Goal: Transaction & Acquisition: Purchase product/service

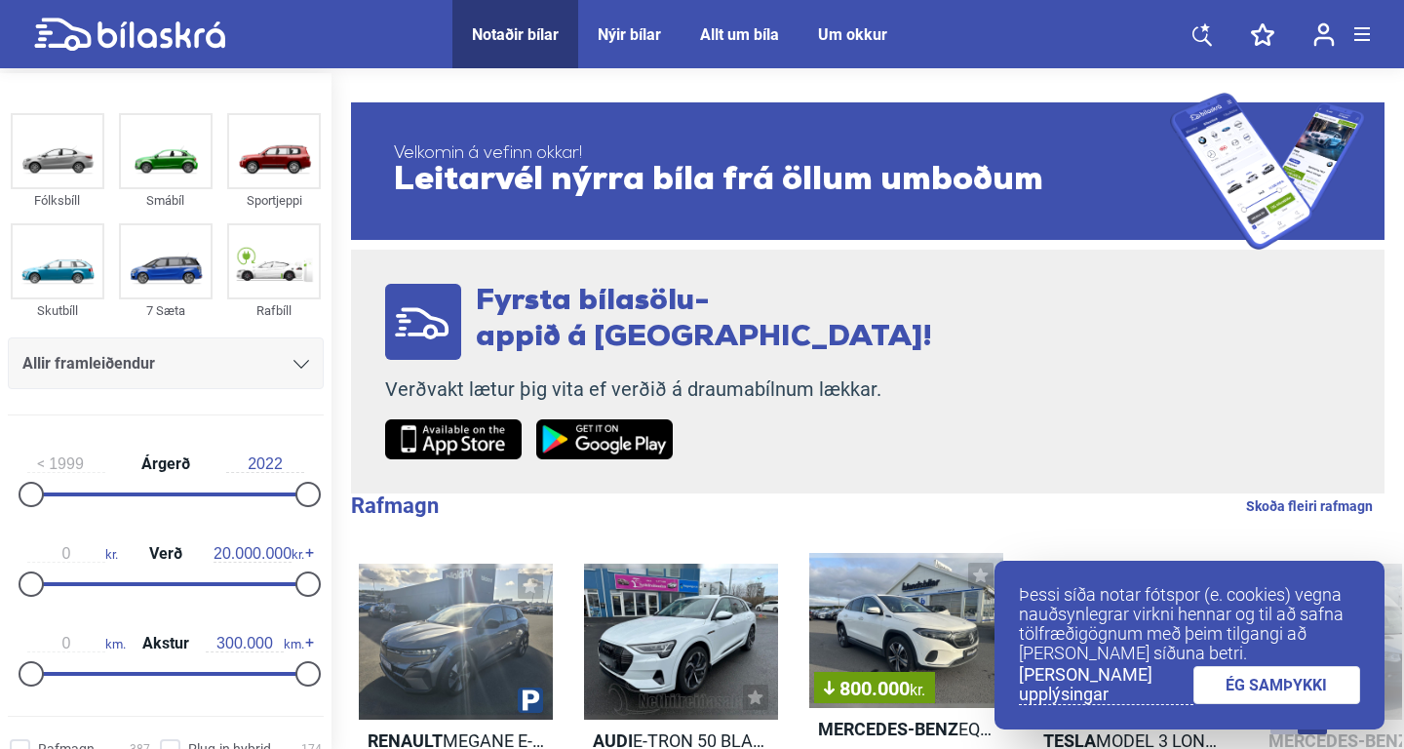
click at [1317, 689] on link "ÉG SAMÞYKKI" at bounding box center [1277, 685] width 168 height 38
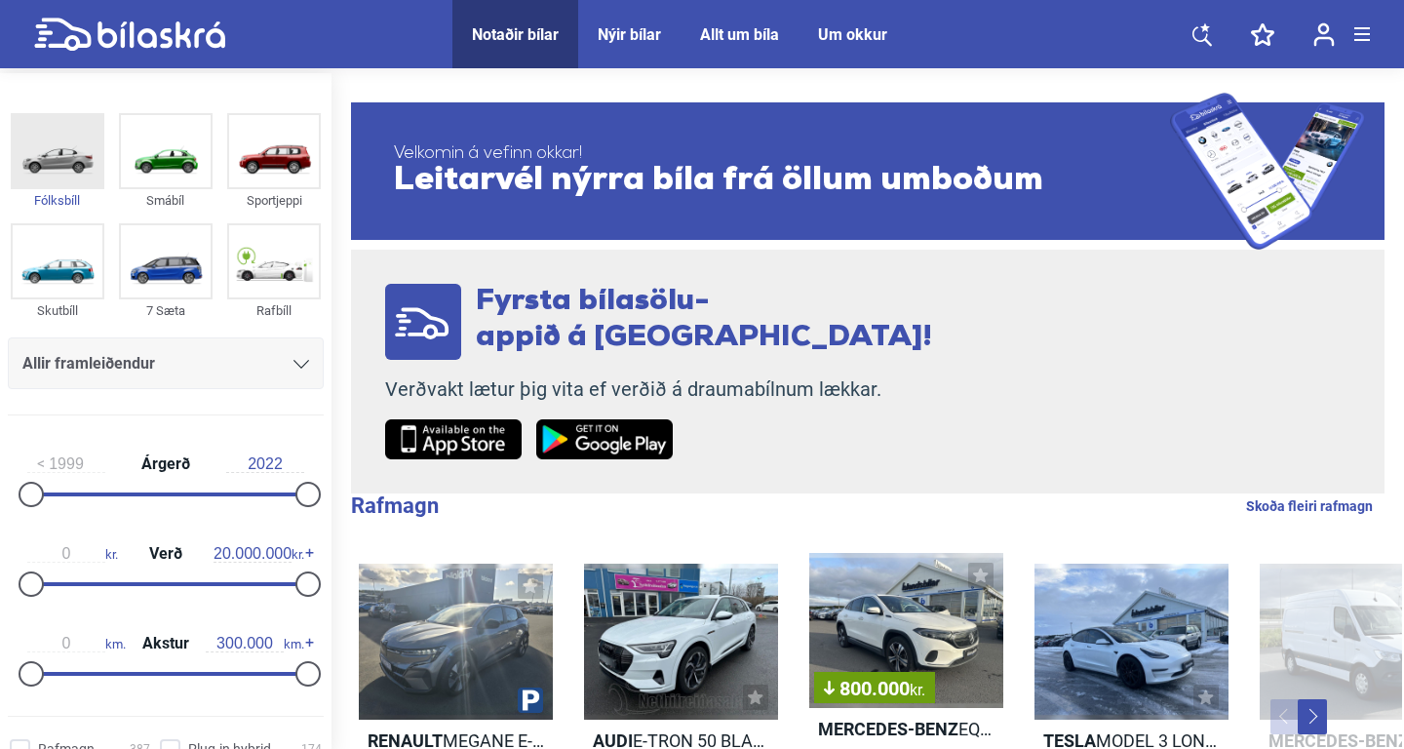
click at [73, 159] on img at bounding box center [58, 151] width 90 height 72
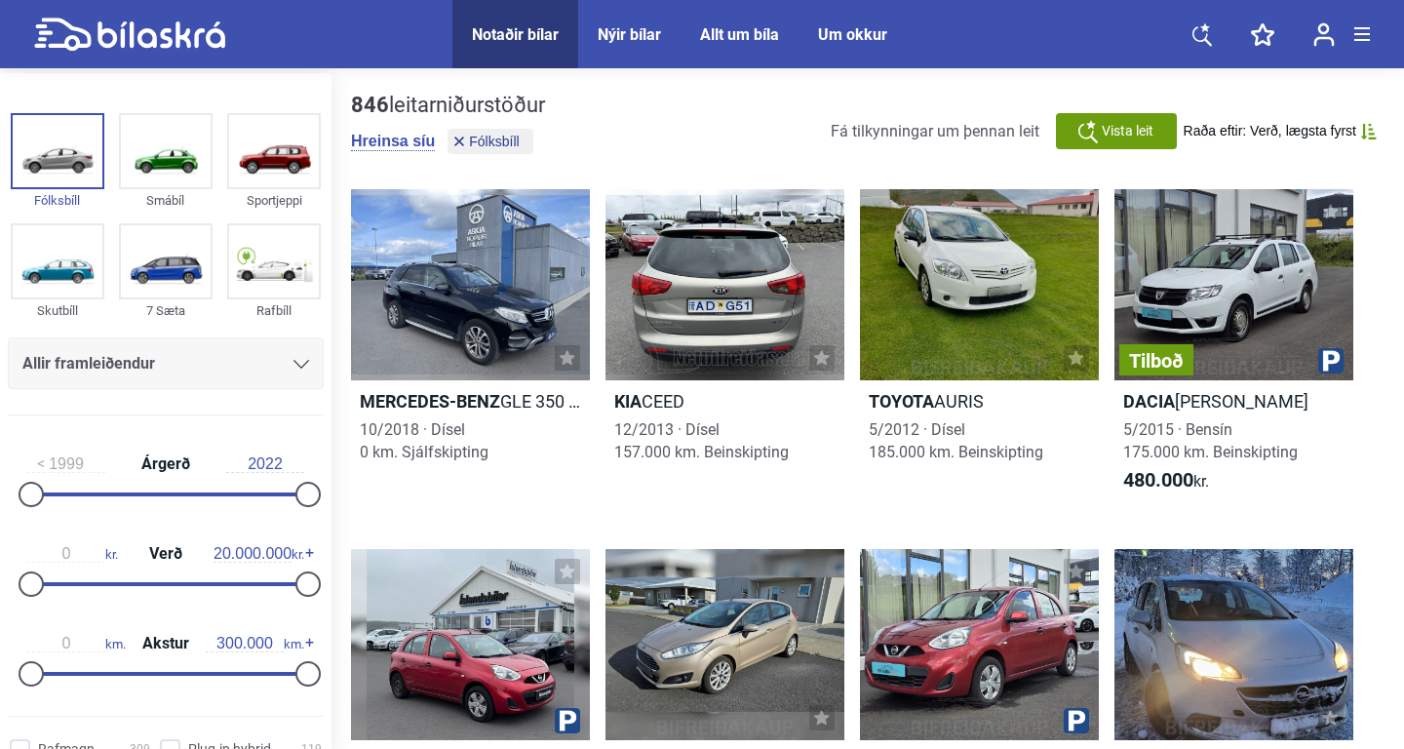
click at [305, 360] on div at bounding box center [301, 364] width 16 height 16
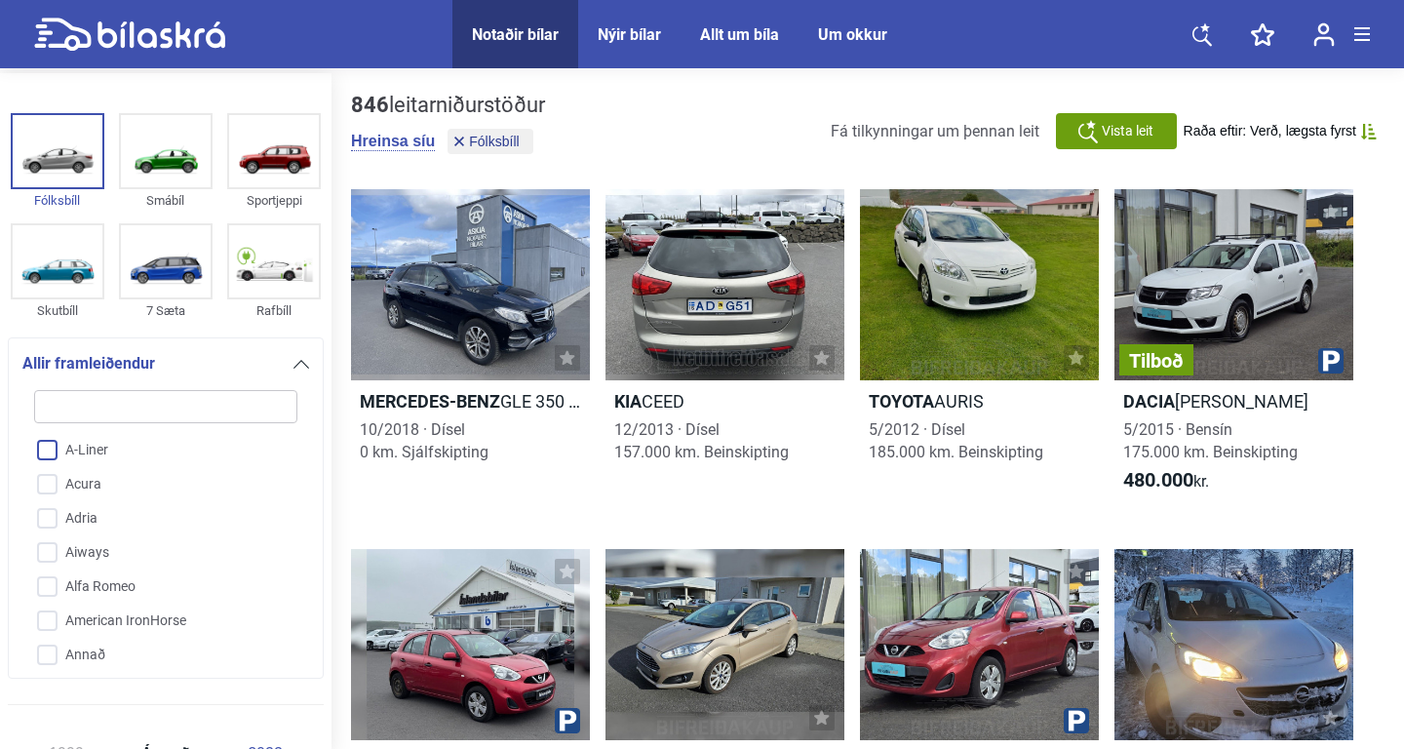
type input "s"
checkbox input "false"
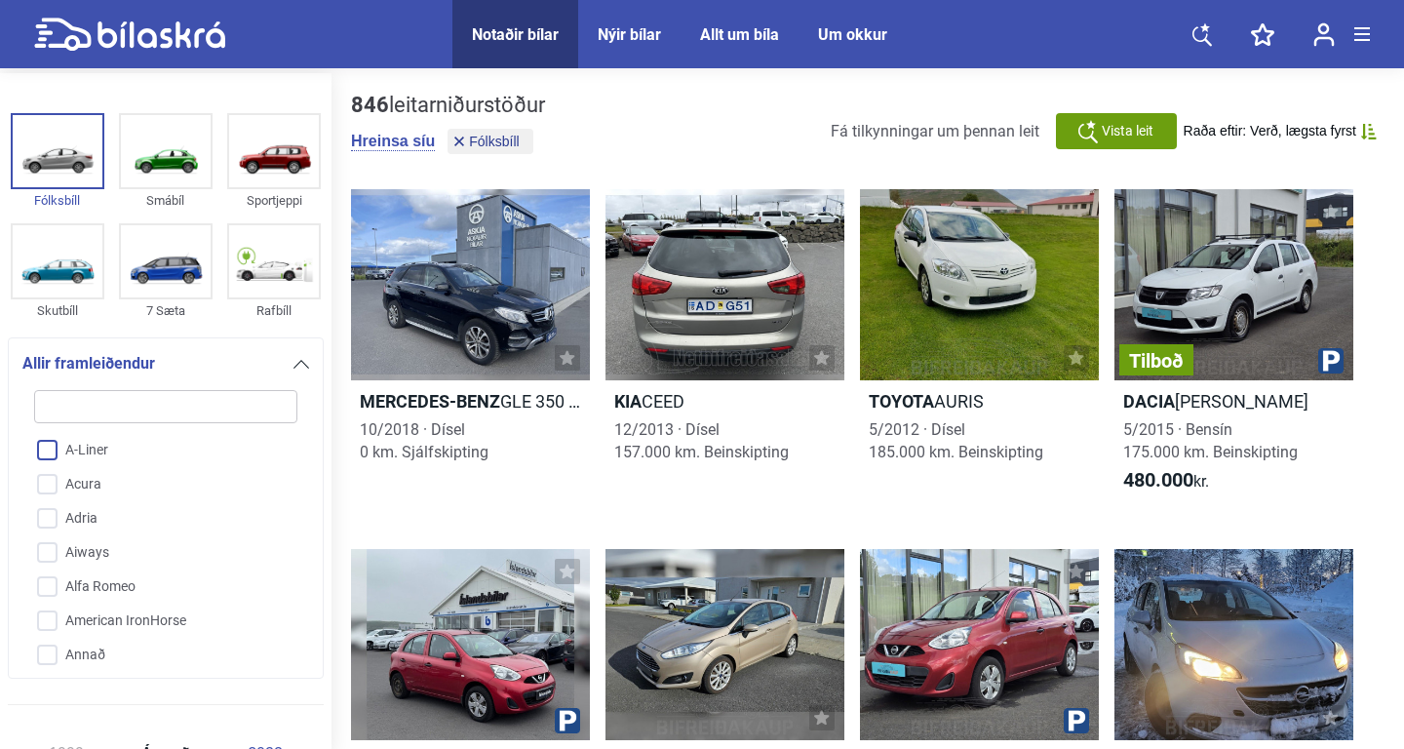
checkbox input "false"
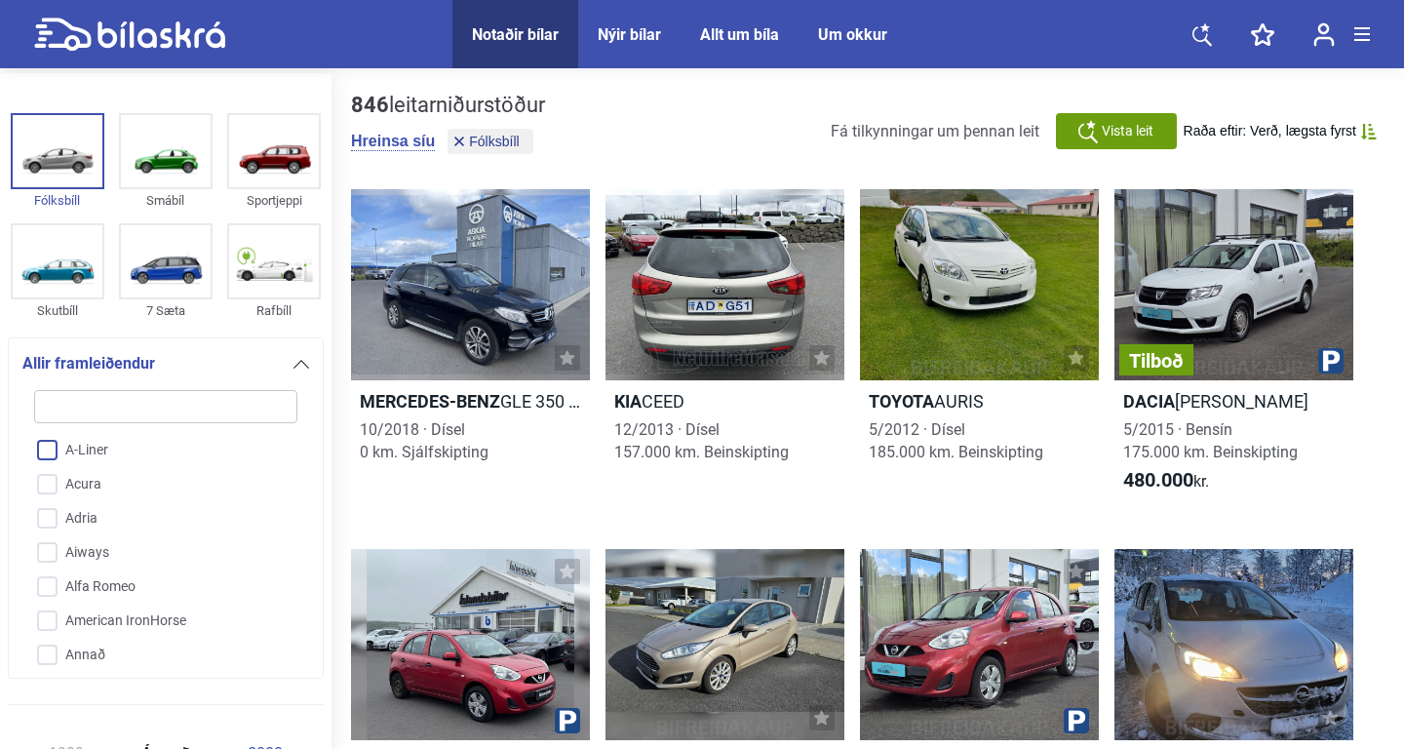
checkbox input "false"
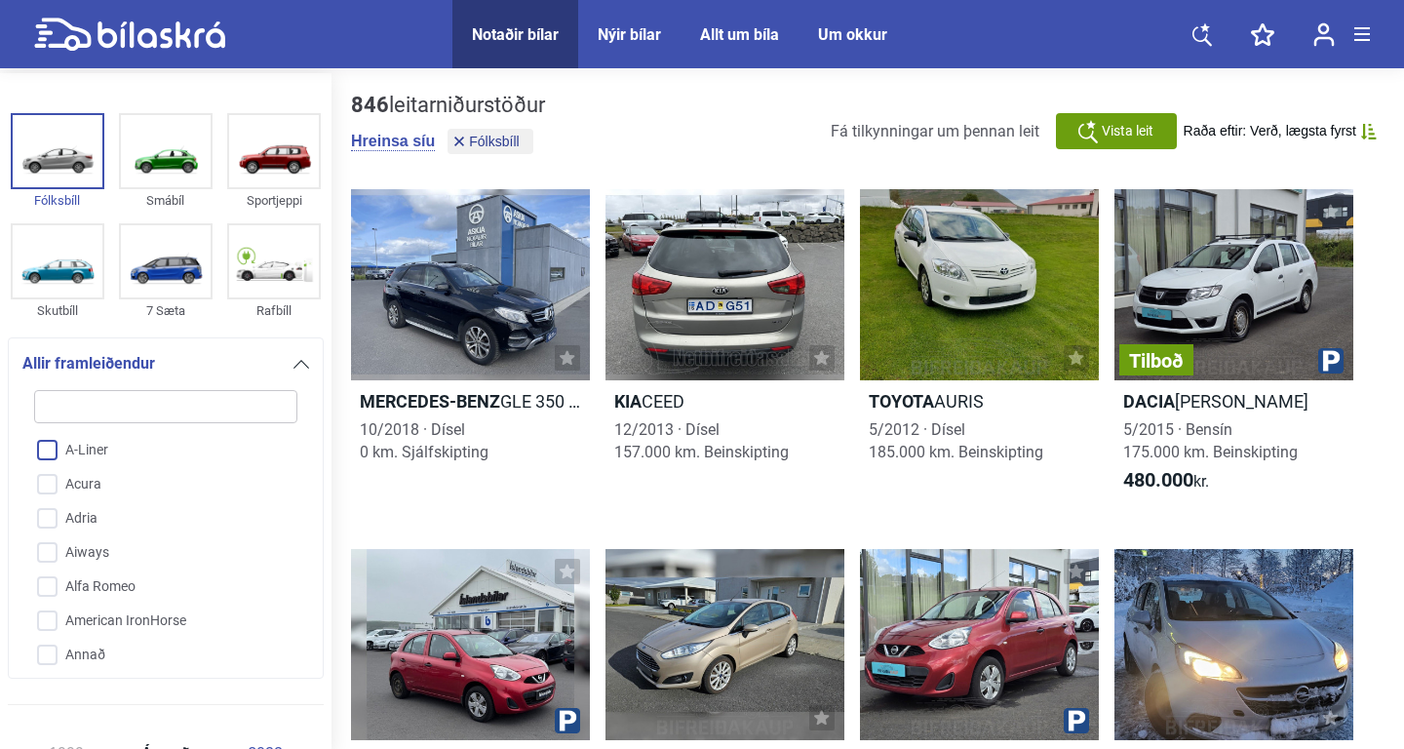
checkbox input "false"
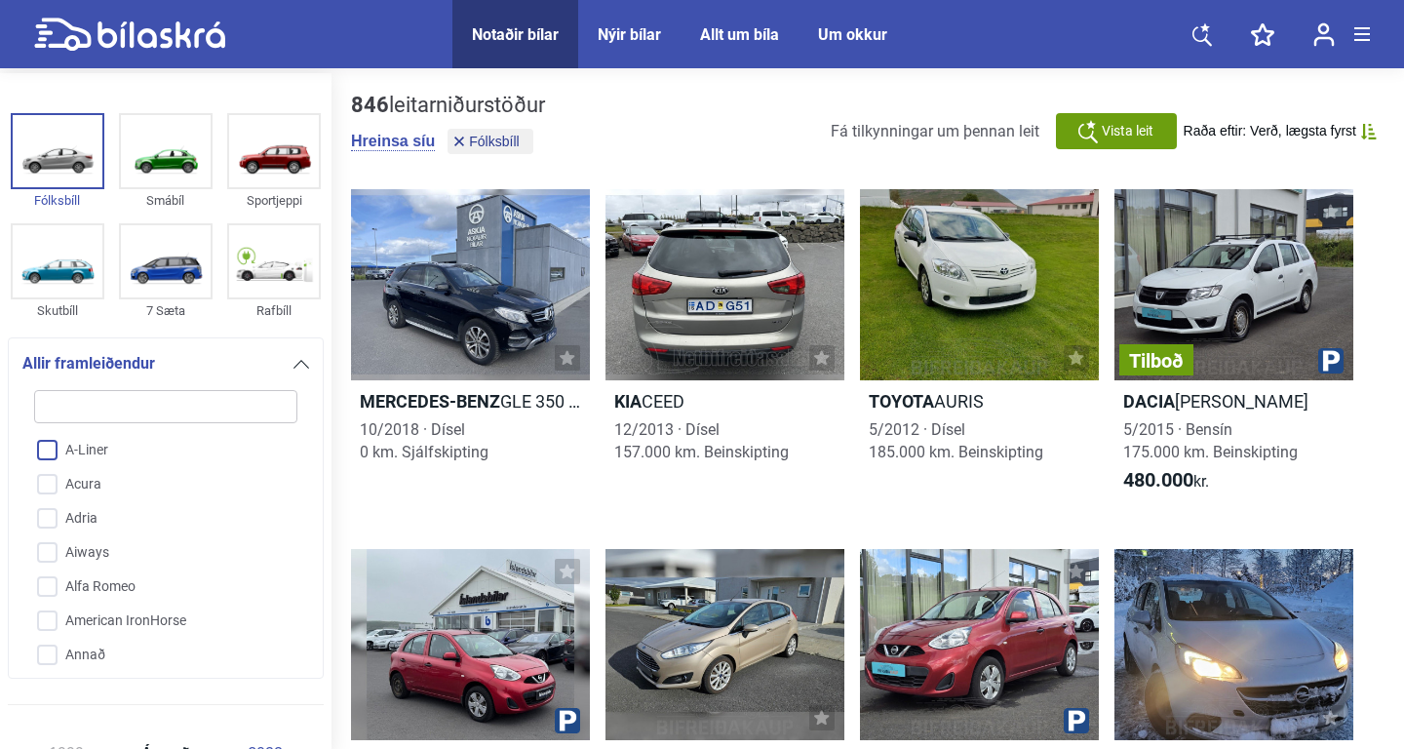
checkbox input "false"
type input "sk"
checkbox input "false"
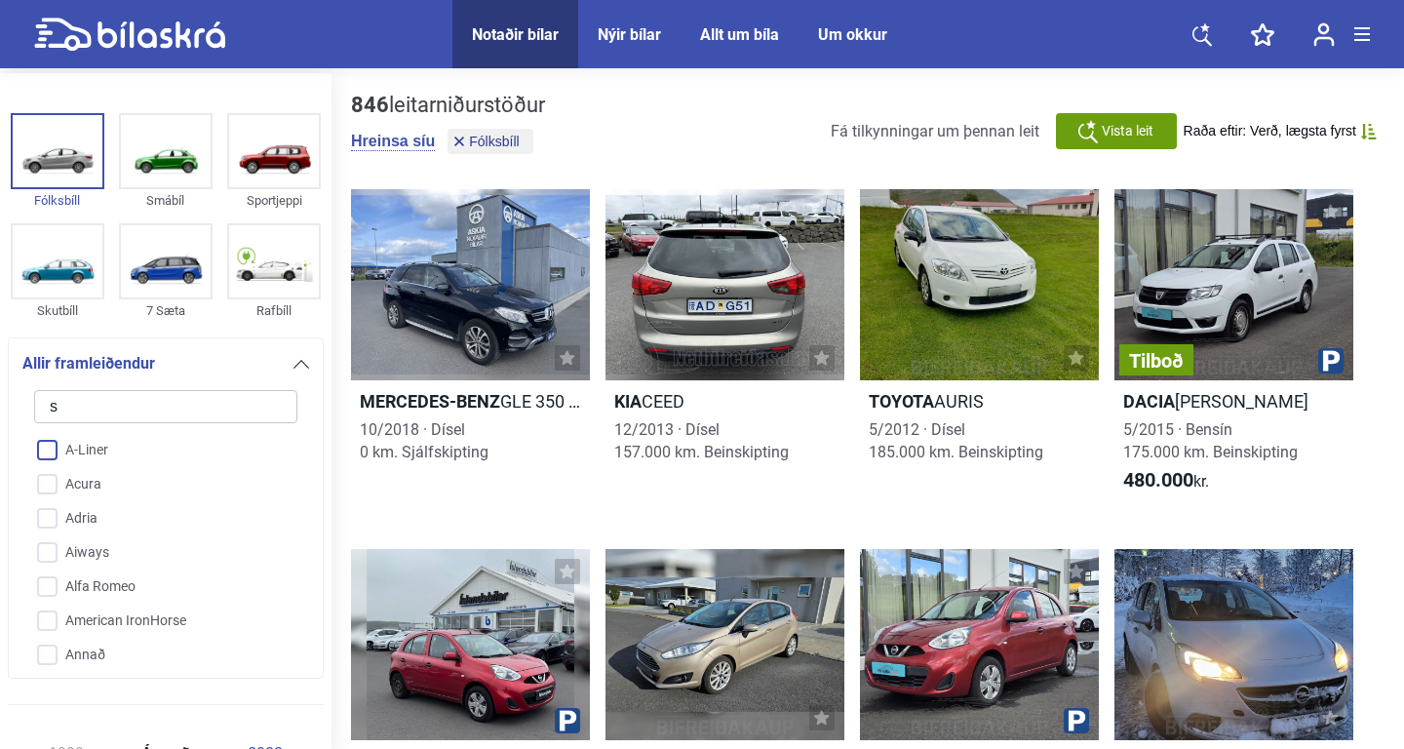
checkbox input "false"
type input "sko"
checkbox input "false"
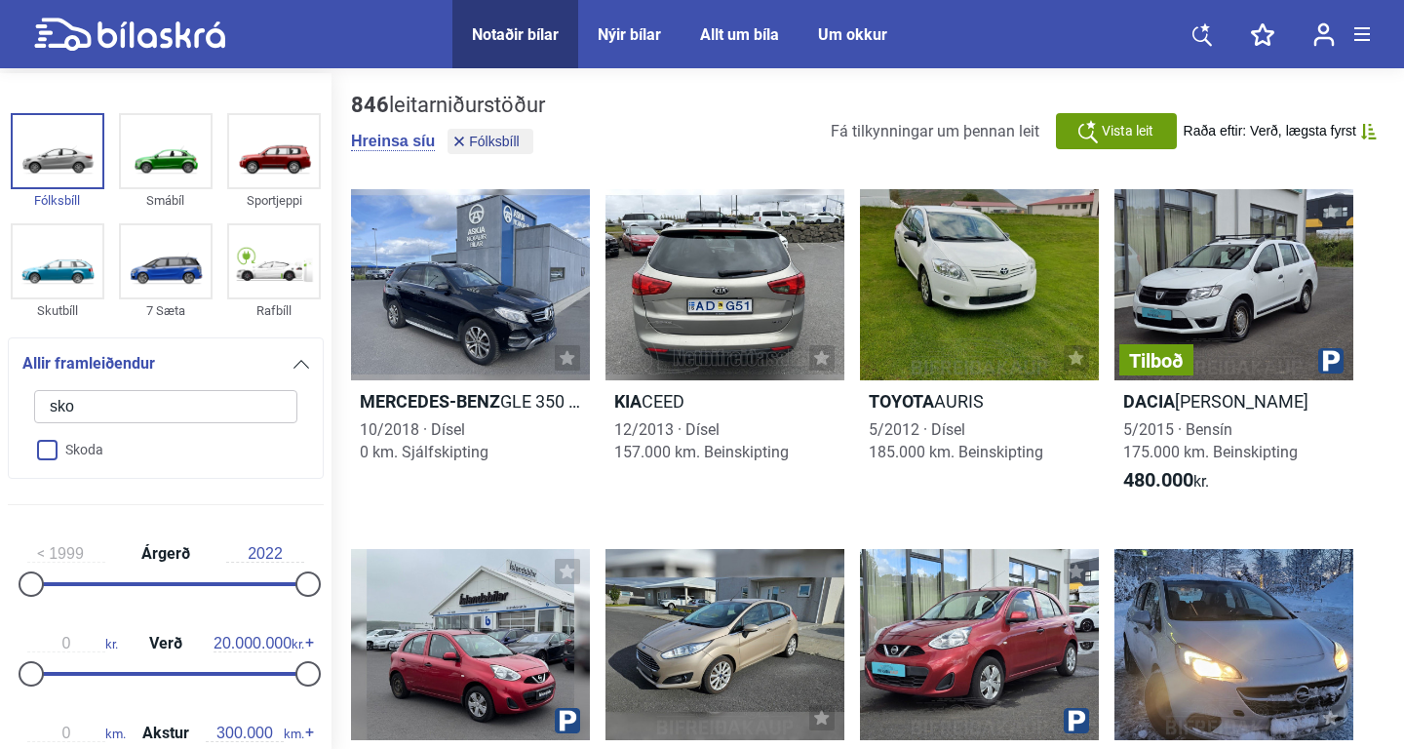
type input "sko"
click at [50, 444] on input "Skoda" at bounding box center [152, 451] width 265 height 34
checkbox input "true"
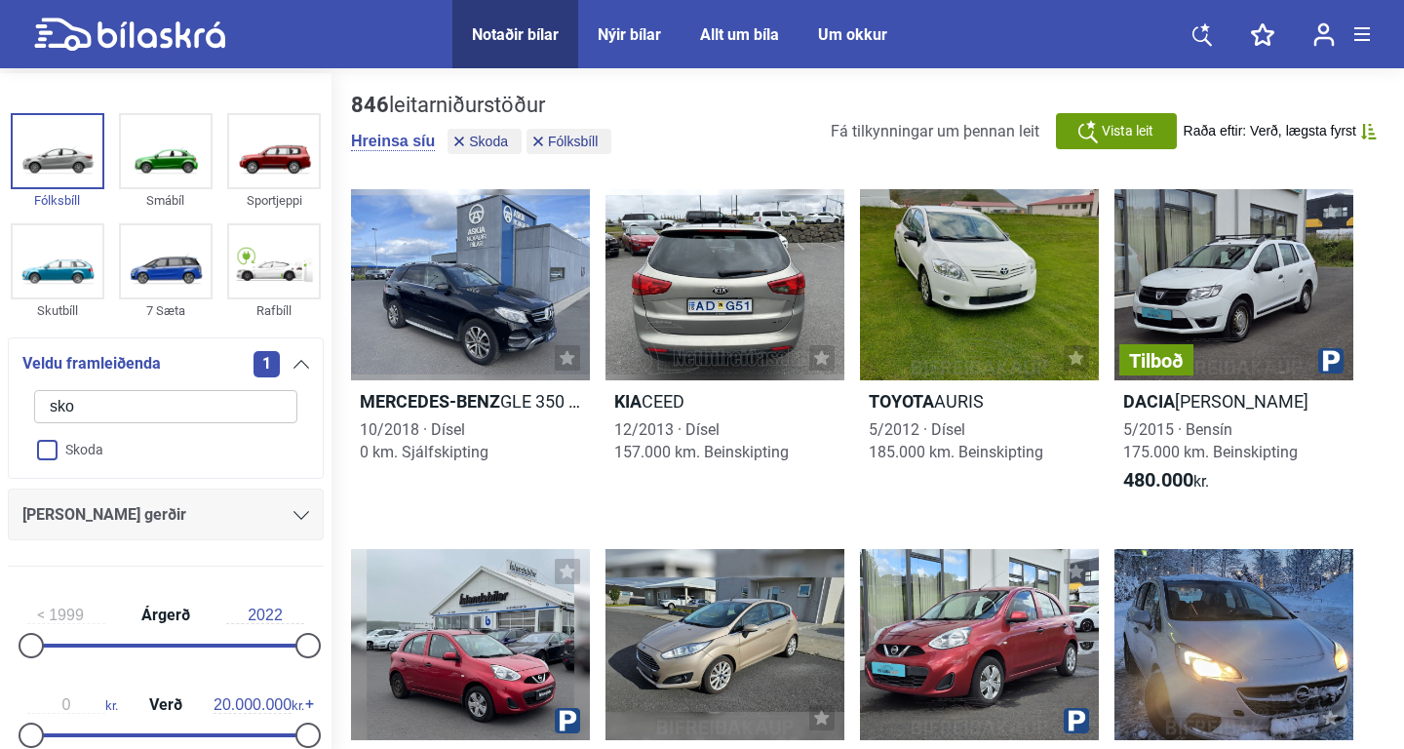
checkbox input "false"
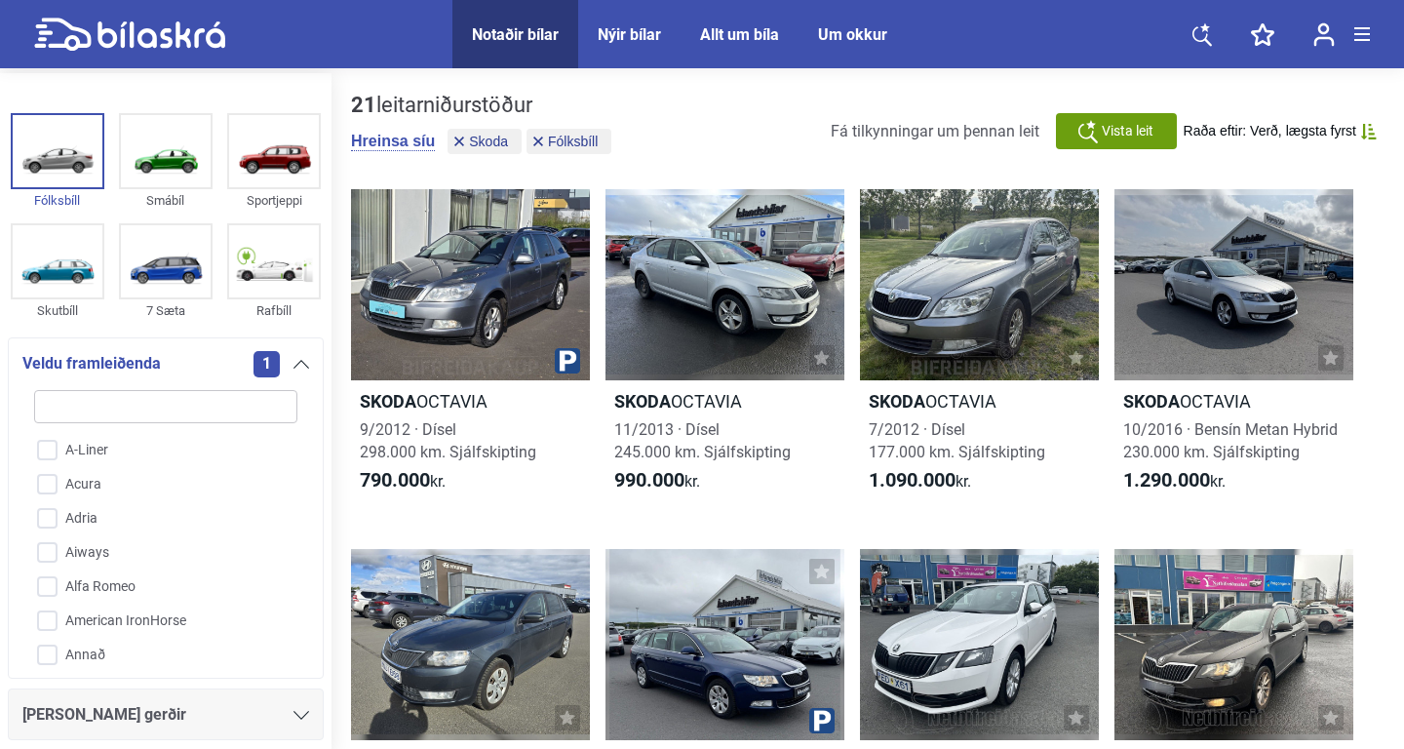
click at [302, 365] on icon at bounding box center [301, 364] width 16 height 9
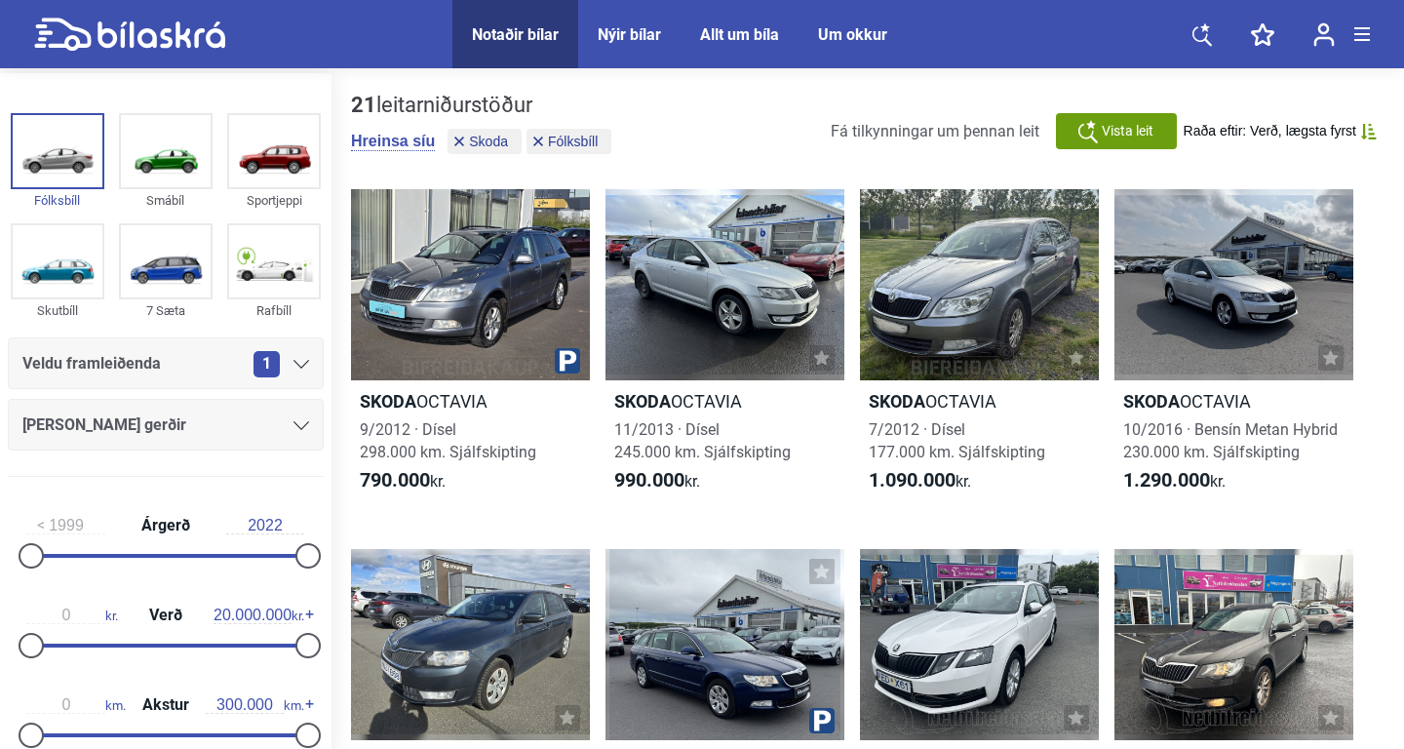
click at [297, 426] on icon at bounding box center [301, 425] width 16 height 9
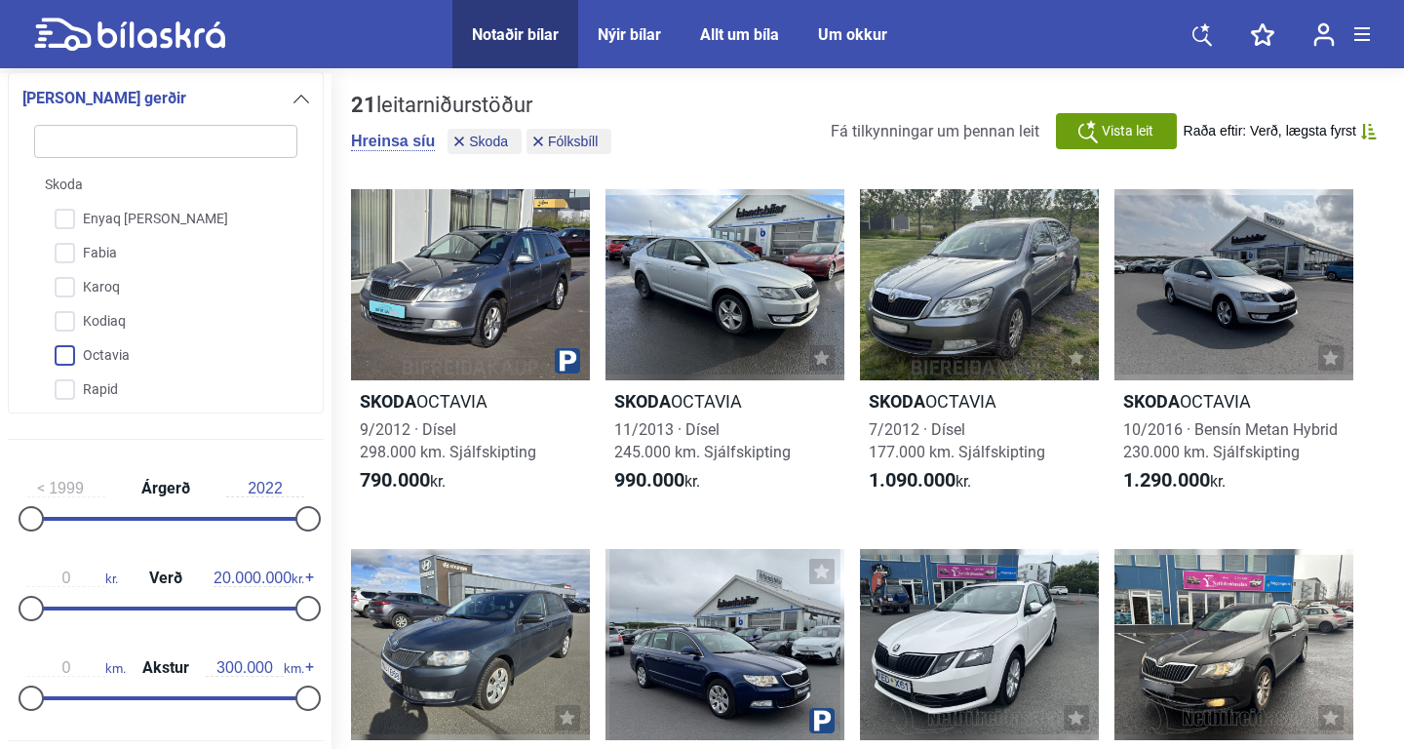
click at [73, 351] on input "Octavia" at bounding box center [152, 356] width 265 height 34
checkbox input "true"
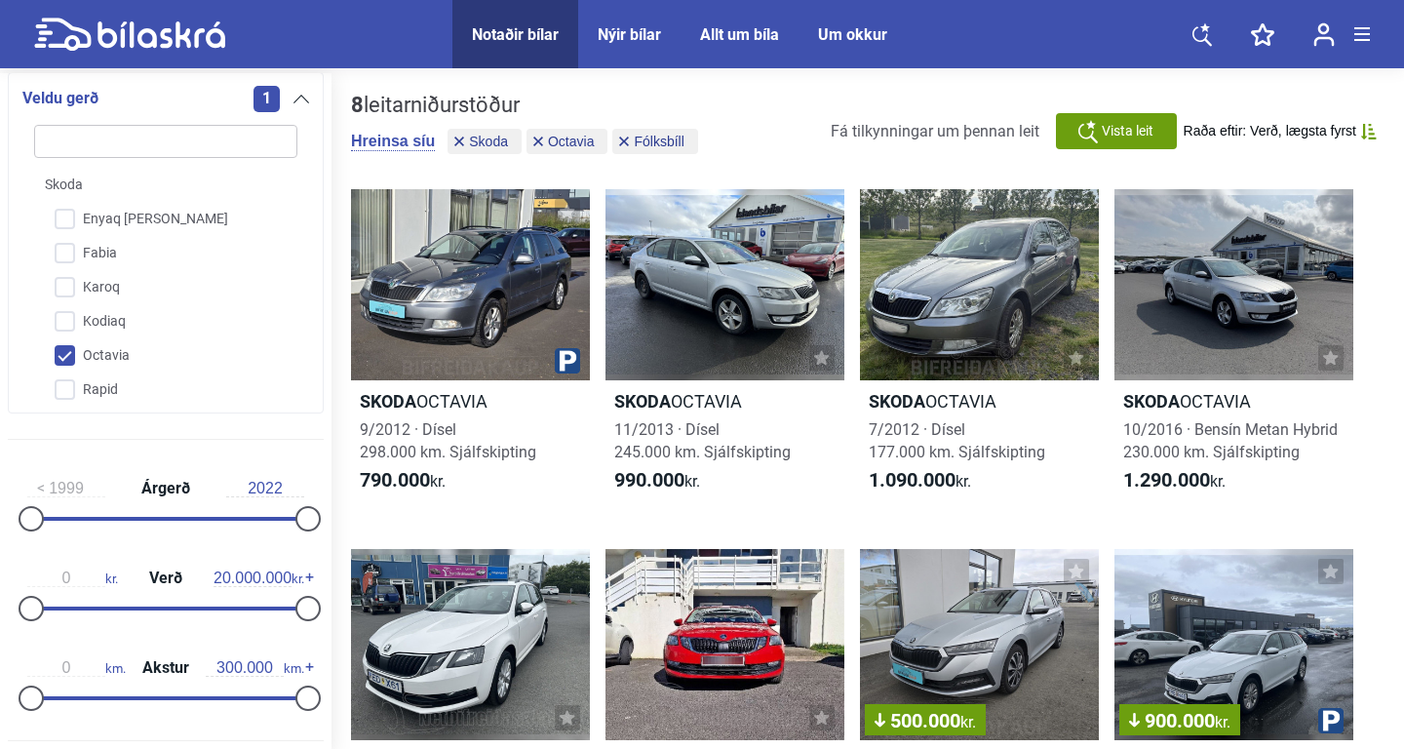
click at [299, 102] on icon at bounding box center [301, 99] width 16 height 9
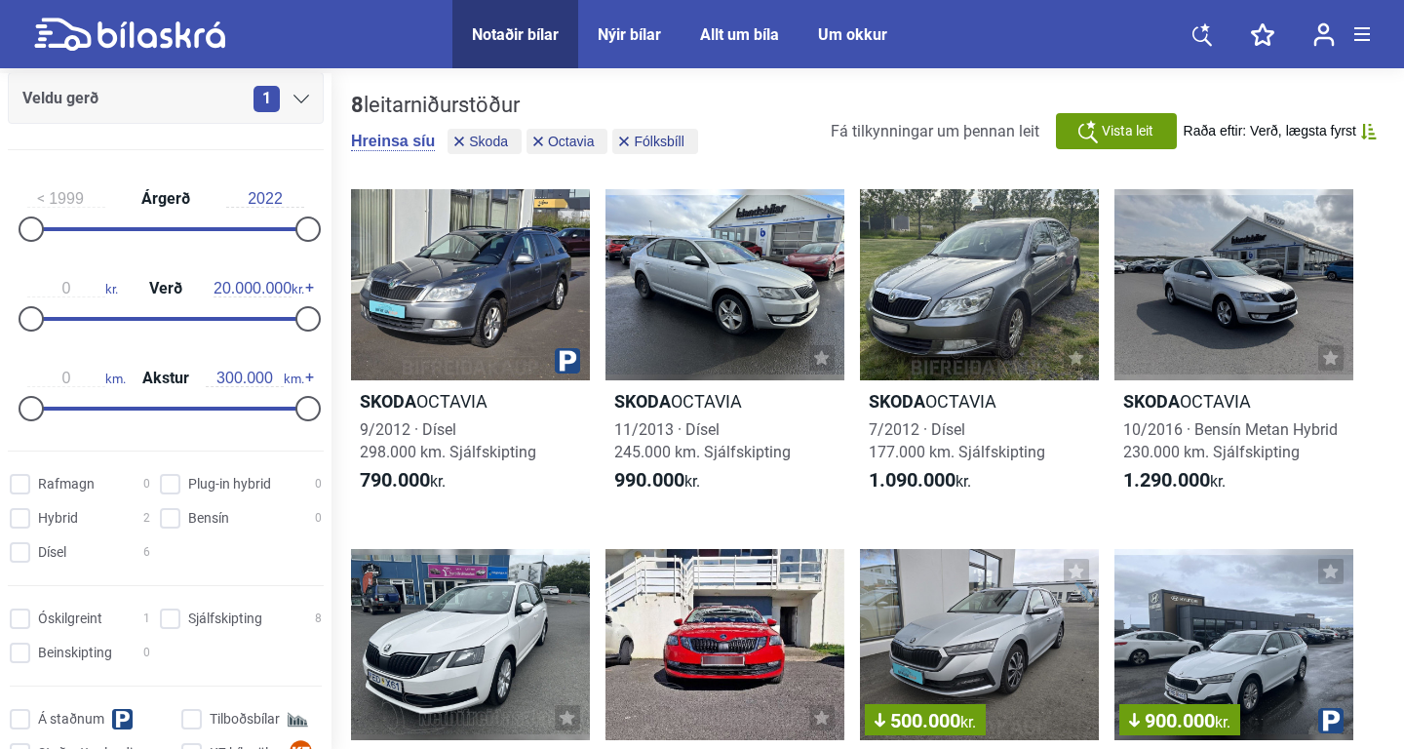
click at [87, 197] on input "1999" at bounding box center [66, 199] width 78 height 18
type input "1"
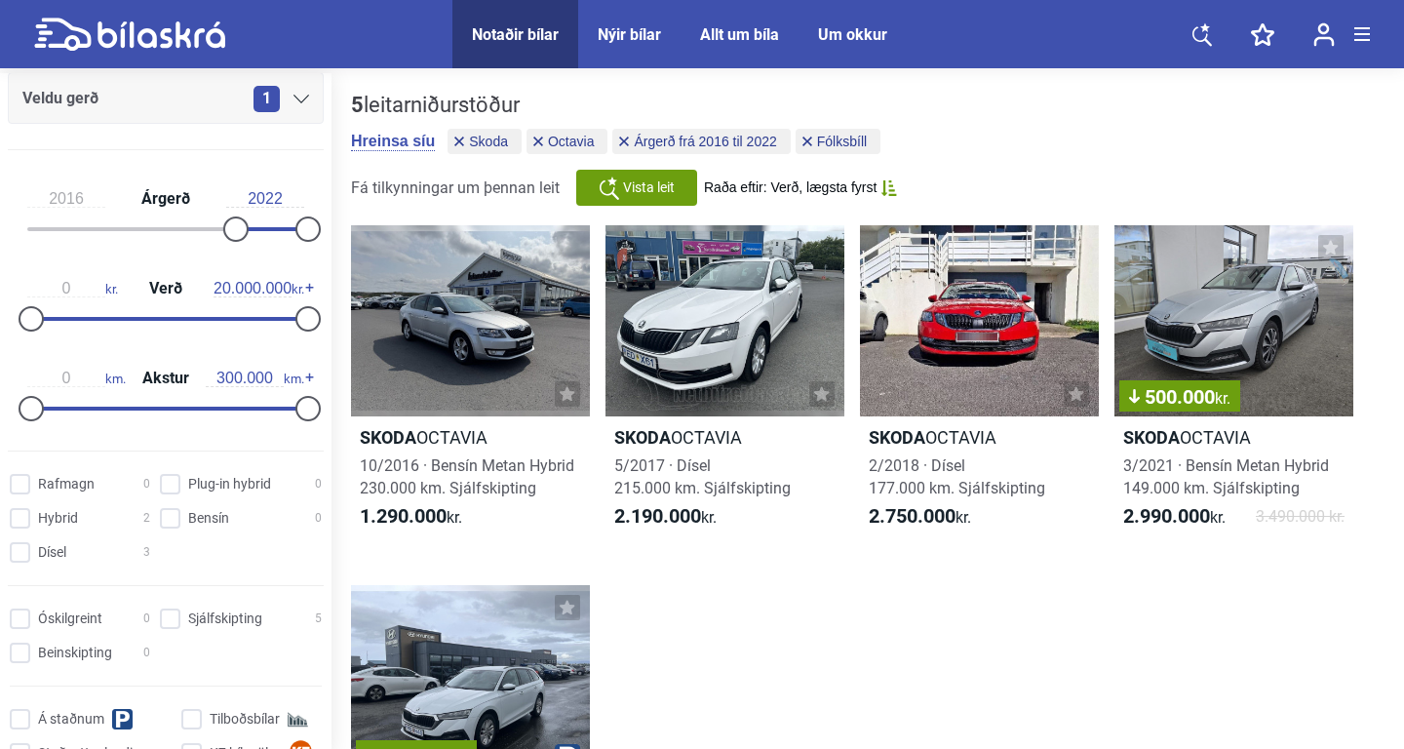
type input "2016"
click at [283, 198] on input "2022" at bounding box center [265, 199] width 78 height 18
type input "2"
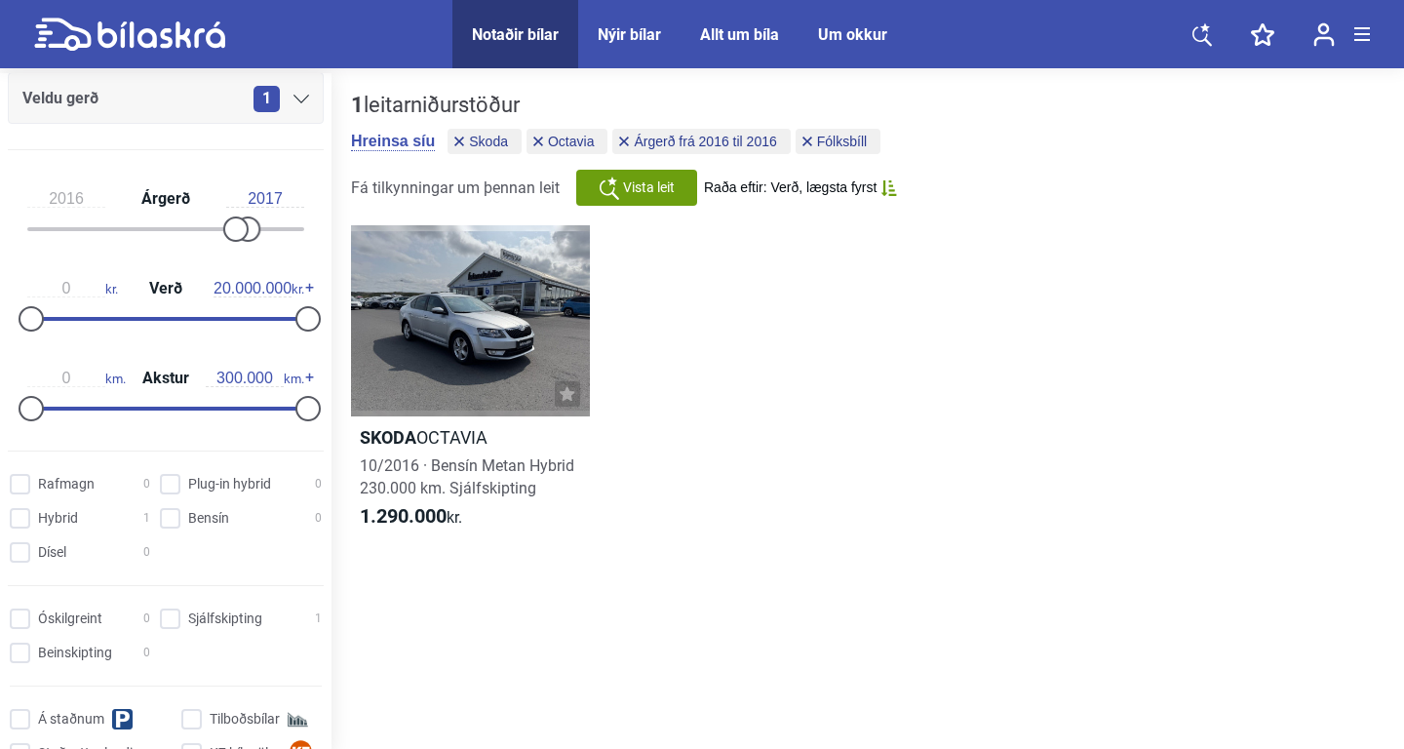
type input "2017"
